Goal: Transaction & Acquisition: Purchase product/service

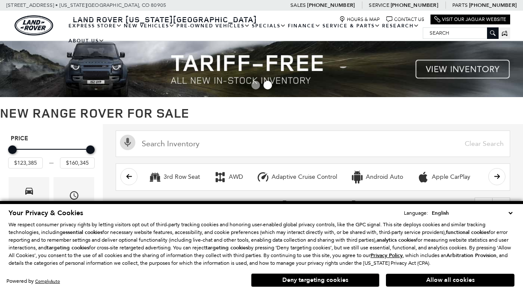
click at [360, 281] on button "Deny targeting cookies" at bounding box center [315, 281] width 128 height 14
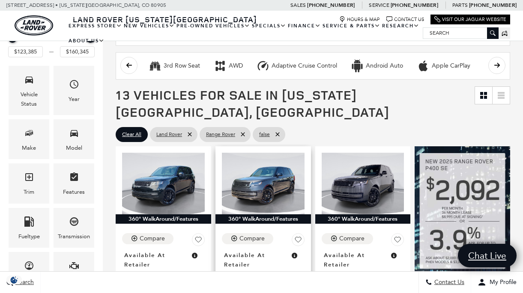
scroll to position [171, 0]
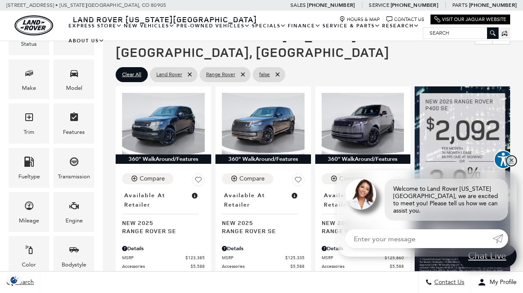
click at [513, 166] on link "✕" at bounding box center [511, 161] width 10 height 10
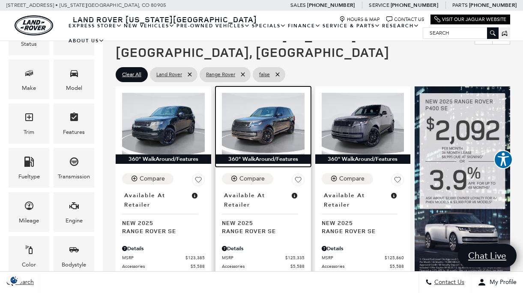
click at [273, 113] on img at bounding box center [263, 124] width 83 height 62
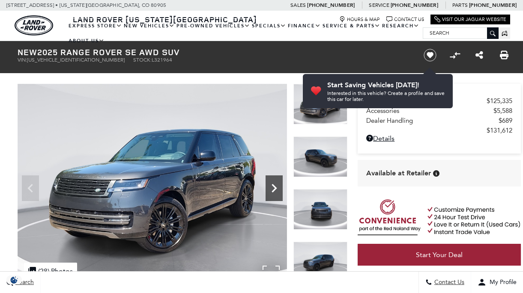
click at [279, 190] on icon "Next" at bounding box center [273, 188] width 17 height 17
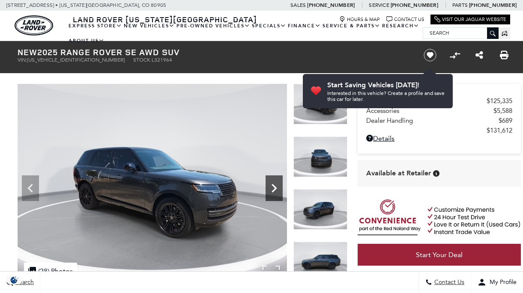
click at [279, 190] on icon "Next" at bounding box center [273, 188] width 17 height 17
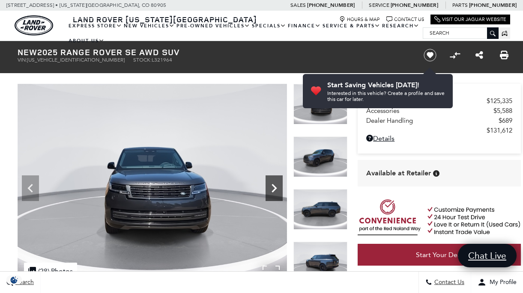
click at [279, 190] on icon "Next" at bounding box center [273, 188] width 17 height 17
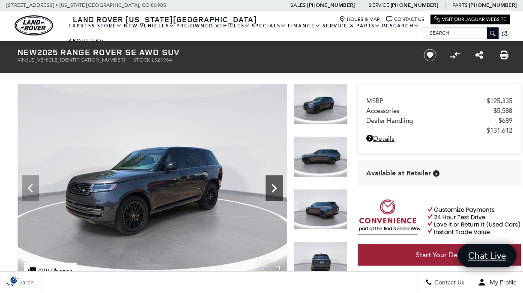
click at [270, 188] on icon "Next" at bounding box center [273, 188] width 17 height 17
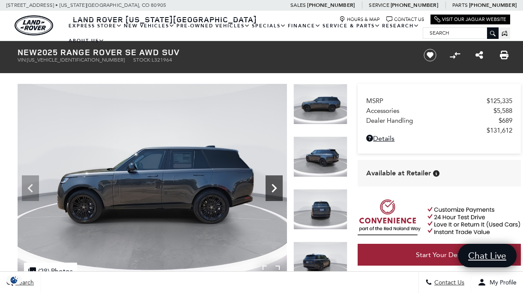
click at [270, 188] on icon "Next" at bounding box center [273, 188] width 17 height 17
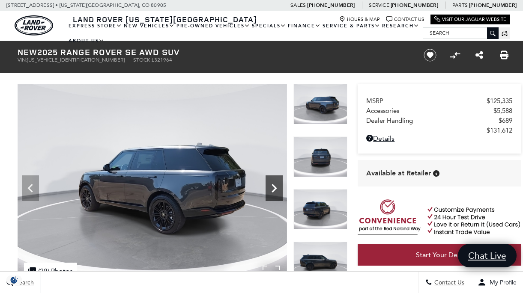
click at [270, 188] on icon "Next" at bounding box center [273, 188] width 17 height 17
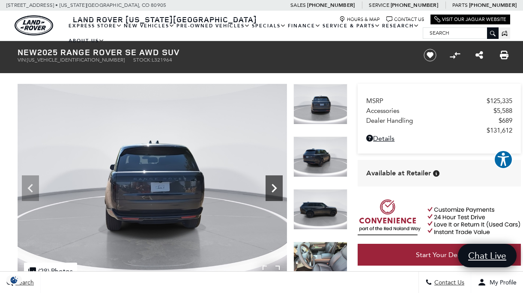
click at [270, 188] on icon "Next" at bounding box center [273, 188] width 17 height 17
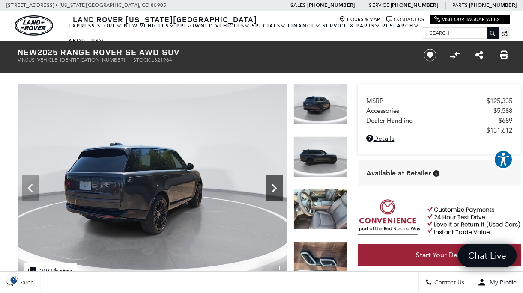
click at [270, 188] on icon "Next" at bounding box center [273, 188] width 17 height 17
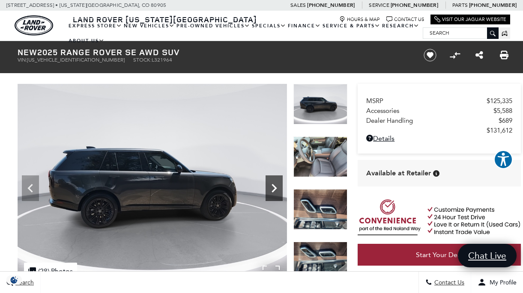
click at [270, 188] on icon "Next" at bounding box center [273, 188] width 17 height 17
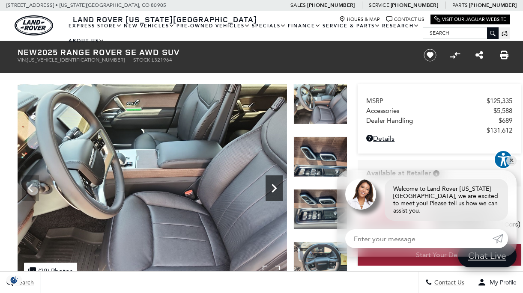
click at [270, 188] on icon "Next" at bounding box center [273, 188] width 17 height 17
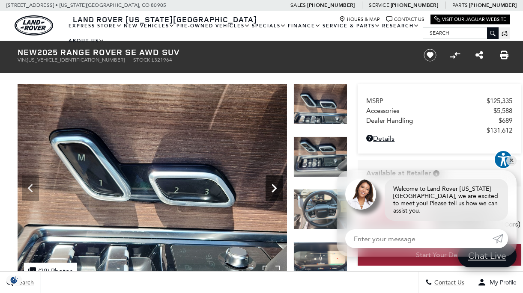
click at [270, 188] on icon "Next" at bounding box center [273, 188] width 17 height 17
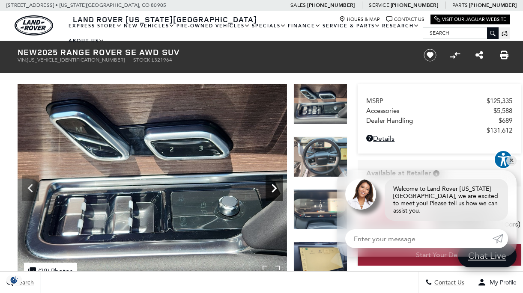
click at [270, 188] on icon "Next" at bounding box center [273, 188] width 17 height 17
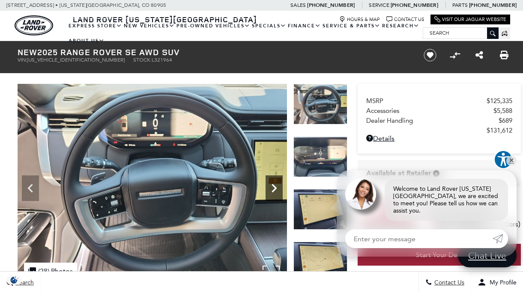
click at [270, 188] on icon "Next" at bounding box center [273, 188] width 17 height 17
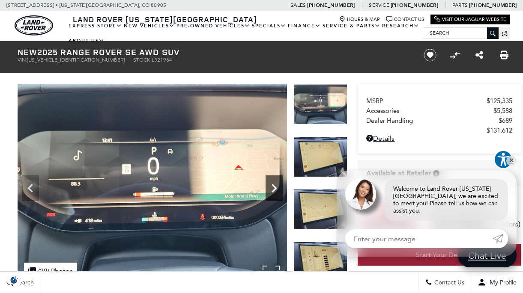
click at [270, 188] on icon "Next" at bounding box center [273, 188] width 17 height 17
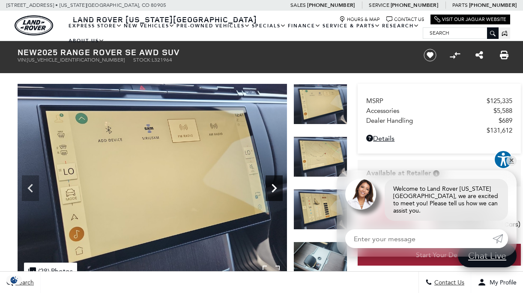
click at [270, 188] on icon "Next" at bounding box center [273, 188] width 17 height 17
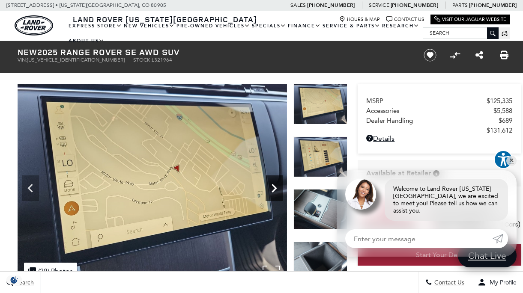
click at [270, 188] on icon "Next" at bounding box center [273, 188] width 17 height 17
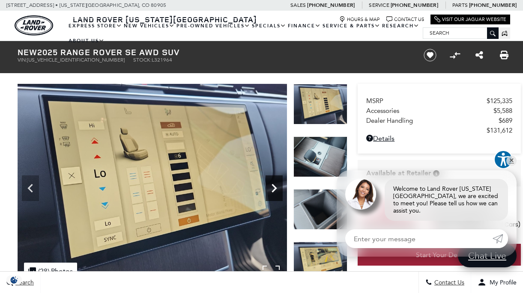
click at [270, 188] on icon "Next" at bounding box center [273, 188] width 17 height 17
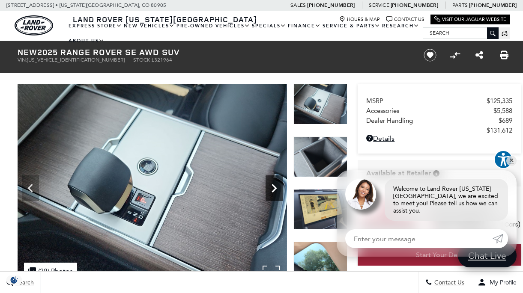
click at [270, 188] on icon "Next" at bounding box center [273, 188] width 17 height 17
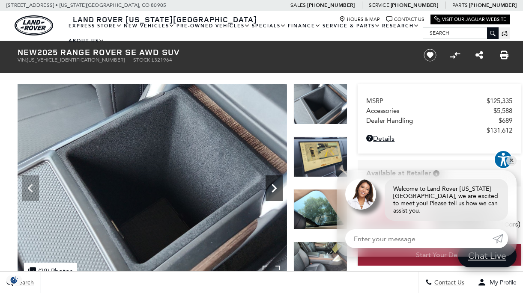
click at [270, 188] on icon "Next" at bounding box center [273, 188] width 17 height 17
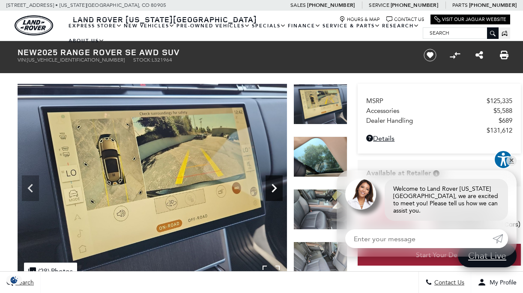
click at [270, 188] on icon "Next" at bounding box center [273, 188] width 17 height 17
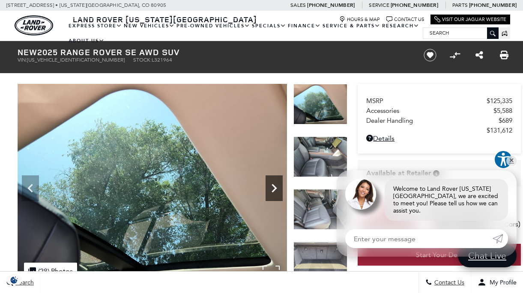
click at [270, 188] on icon "Next" at bounding box center [273, 188] width 17 height 17
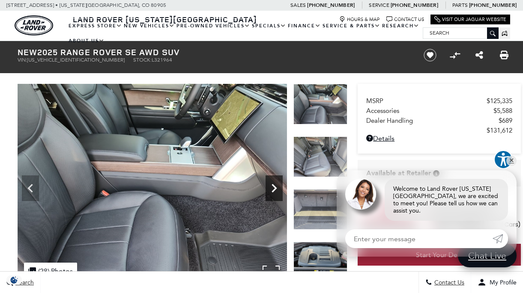
click at [270, 188] on icon "Next" at bounding box center [273, 188] width 17 height 17
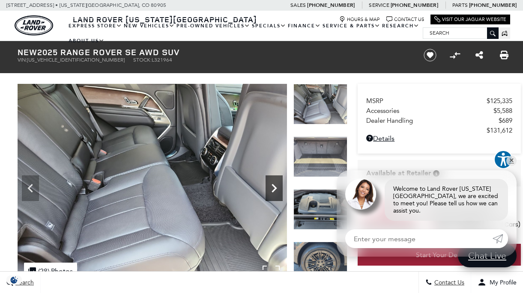
click at [270, 188] on icon "Next" at bounding box center [273, 188] width 17 height 17
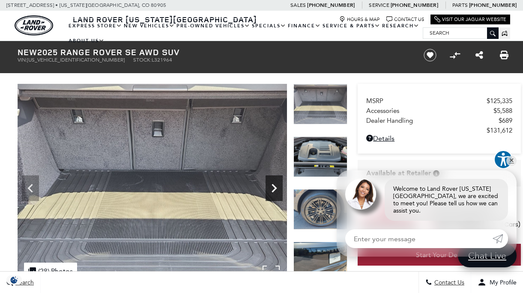
click at [270, 188] on icon "Next" at bounding box center [273, 188] width 17 height 17
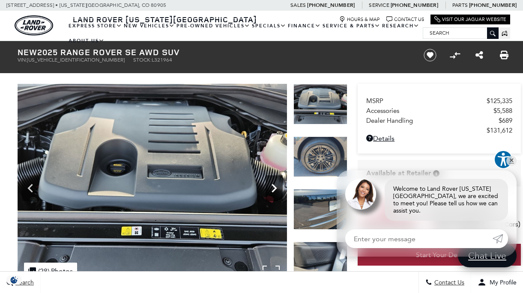
click at [270, 188] on icon "Next" at bounding box center [273, 188] width 17 height 17
